Goal: Task Accomplishment & Management: Use online tool/utility

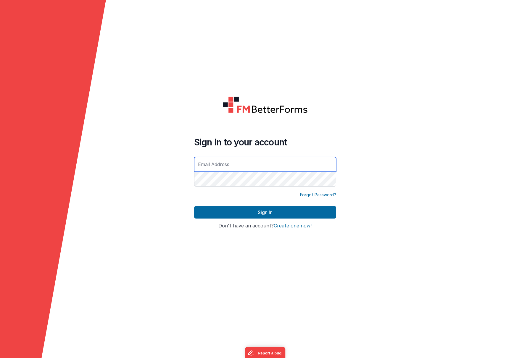
type input "[PERSON_NAME][EMAIL_ADDRESS][DOMAIN_NAME]"
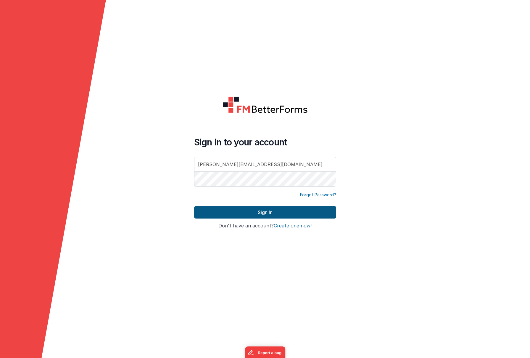
click at [260, 211] on button "Sign In" at bounding box center [265, 212] width 142 height 12
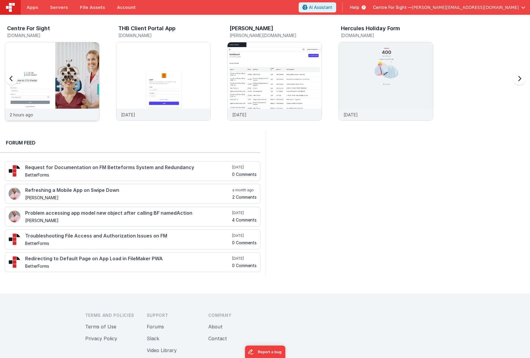
click at [74, 71] on div at bounding box center [52, 75] width 94 height 66
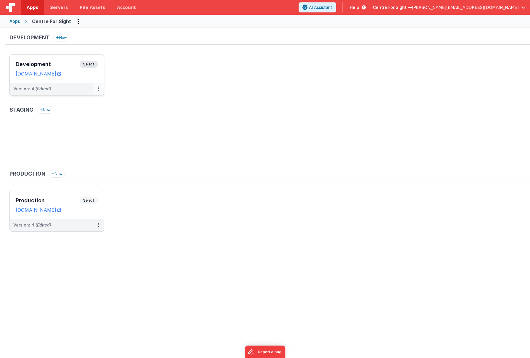
click at [99, 85] on button at bounding box center [98, 89] width 11 height 12
click at [82, 122] on link "Deploy..." at bounding box center [78, 123] width 52 height 11
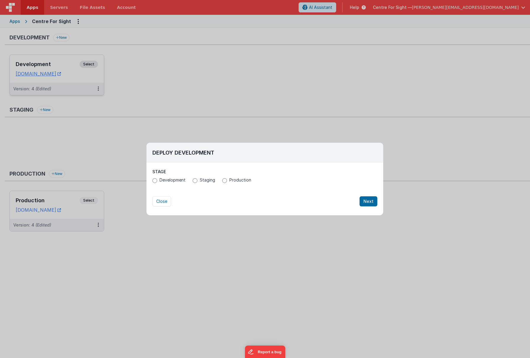
click at [235, 180] on span "Production" at bounding box center [240, 180] width 22 height 6
click at [227, 180] on input "Production" at bounding box center [224, 180] width 5 height 5
radio input "true"
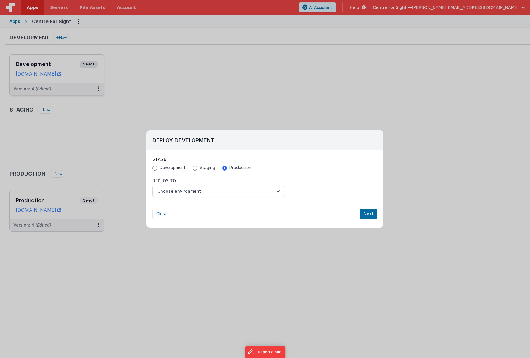
click at [234, 189] on button "Choose environment" at bounding box center [218, 190] width 133 height 11
click at [217, 207] on link "Production" at bounding box center [218, 205] width 133 height 11
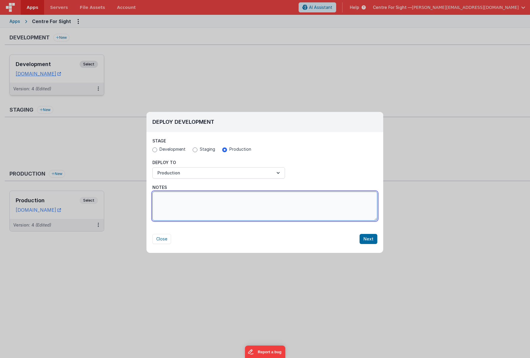
click at [239, 208] on textarea "Notes" at bounding box center [264, 205] width 225 height 29
type textarea "Update including addition of 4th Consent checkbox, splitting of [MEDICAL_DATA] …"
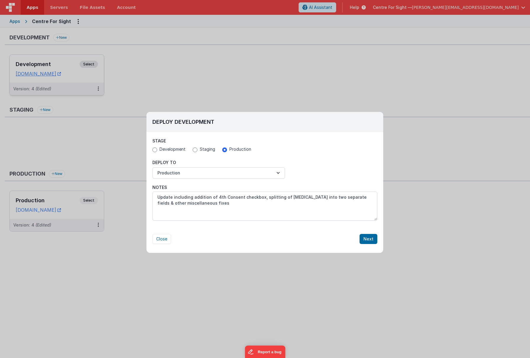
click at [371, 235] on button "Next" at bounding box center [368, 239] width 18 height 10
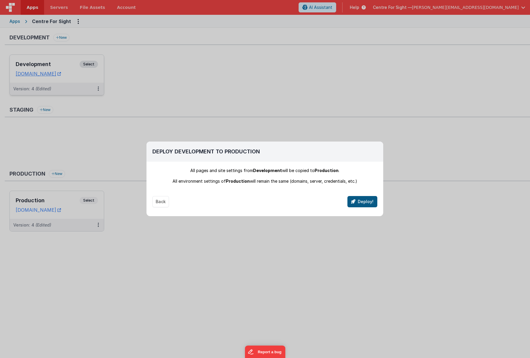
click at [365, 201] on button "Deploy!" at bounding box center [362, 201] width 30 height 11
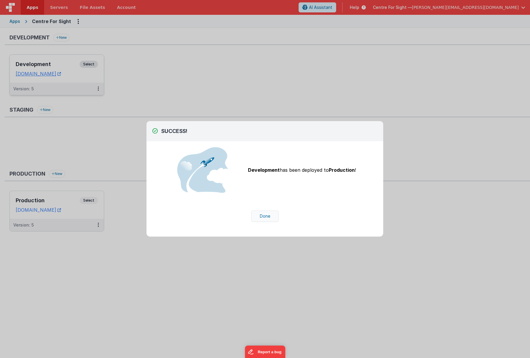
click at [269, 216] on button "Done" at bounding box center [265, 215] width 28 height 11
